Goal: Transaction & Acquisition: Subscribe to service/newsletter

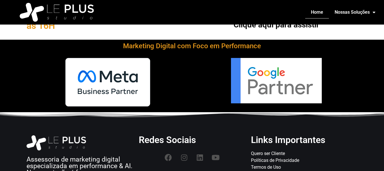
scroll to position [1005, 0]
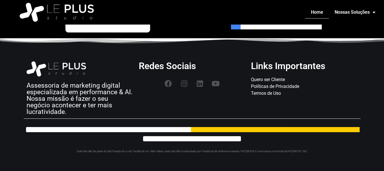
click at [264, 81] on span "Quero ser Cliente" at bounding box center [268, 79] width 34 height 7
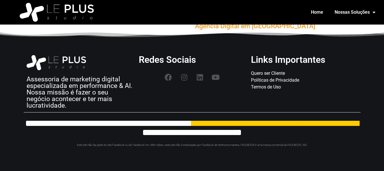
scroll to position [2555, 0]
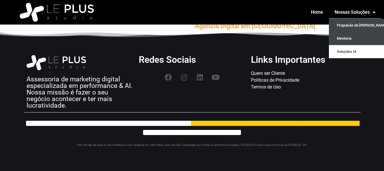
click at [353, 41] on link "Mentoria" at bounding box center [361, 38] width 64 height 13
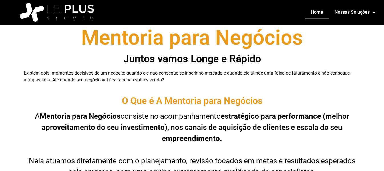
click at [317, 12] on link "Home" at bounding box center [318, 12] width 24 height 13
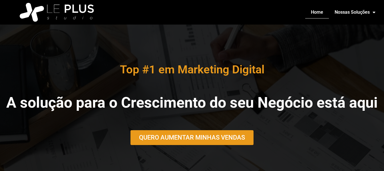
click at [193, 141] on span "QUERO AUMENTAR MINHAS VENDAS" at bounding box center [192, 138] width 106 height 6
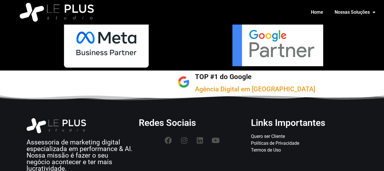
scroll to position [2555, 0]
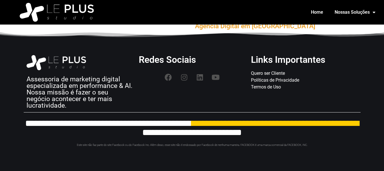
drag, startPoint x: 234, startPoint y: 67, endPoint x: 228, endPoint y: 66, distance: 6.7
click at [228, 64] on h2 "Redes Sociais" at bounding box center [192, 59] width 107 height 9
